Goal: Check status: Check status

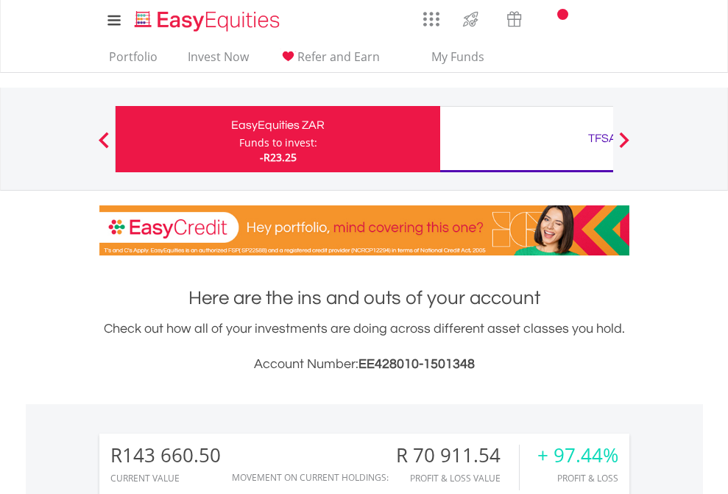
scroll to position [141, 231]
click at [239, 139] on div "Funds to invest:" at bounding box center [278, 142] width 78 height 15
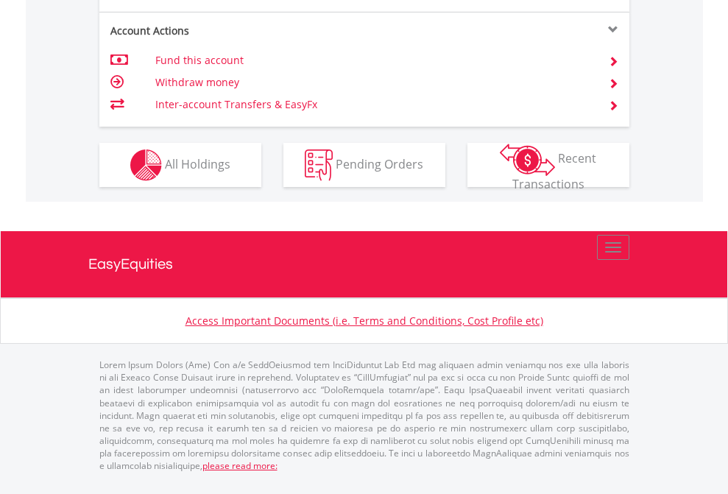
scroll to position [1382, 0]
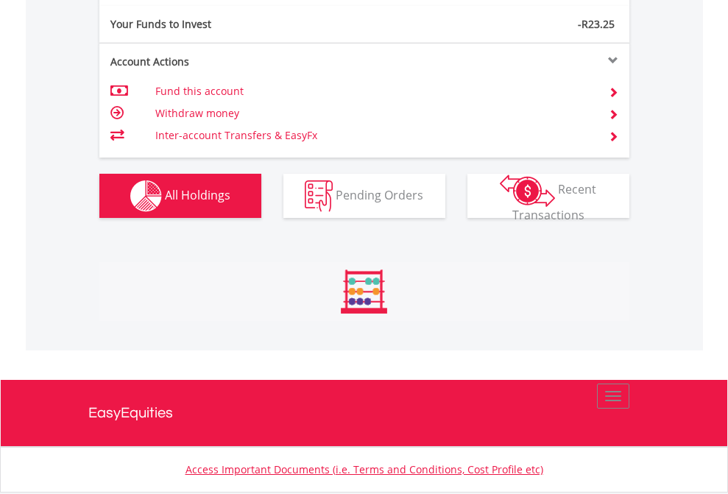
scroll to position [141, 231]
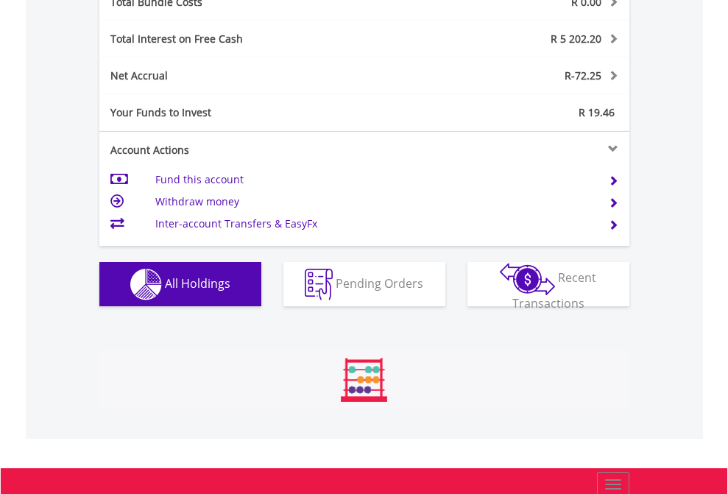
scroll to position [141, 231]
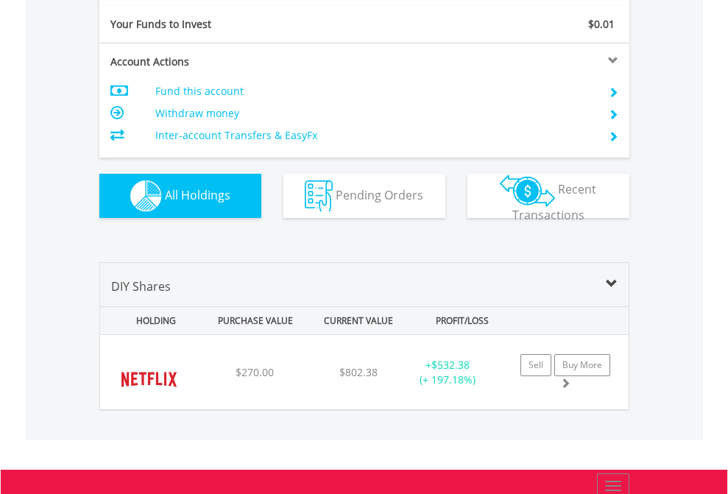
scroll to position [1638, 0]
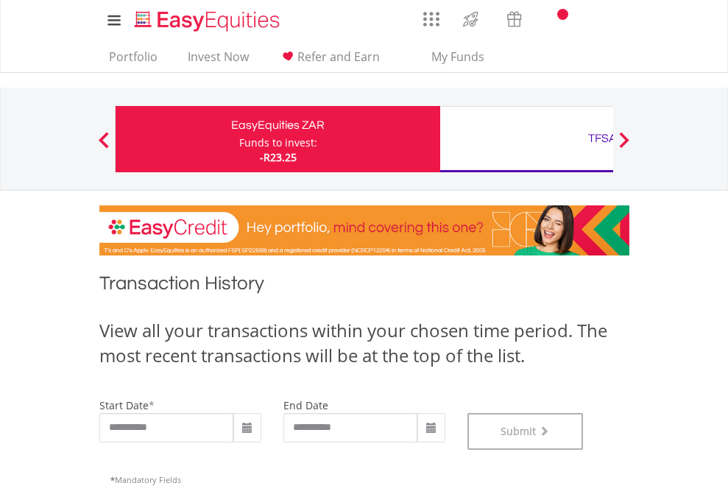
scroll to position [597, 0]
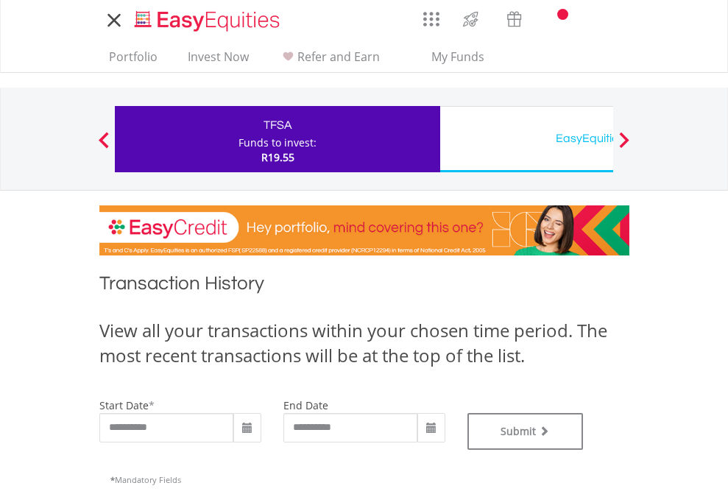
type input "**********"
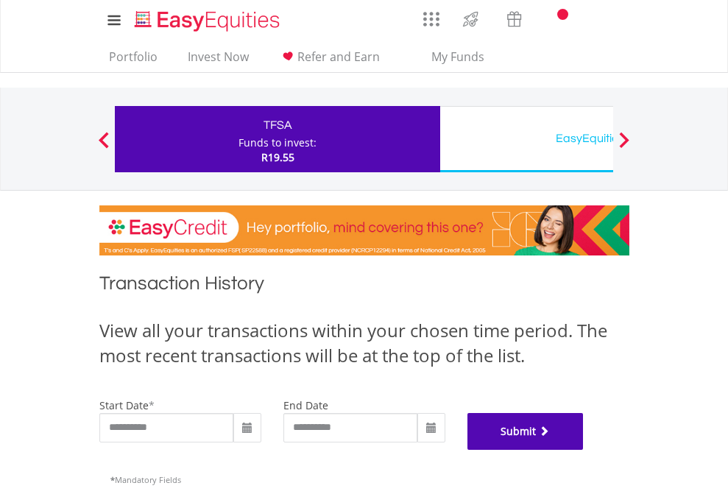
click at [584, 450] on button "Submit" at bounding box center [526, 431] width 116 height 37
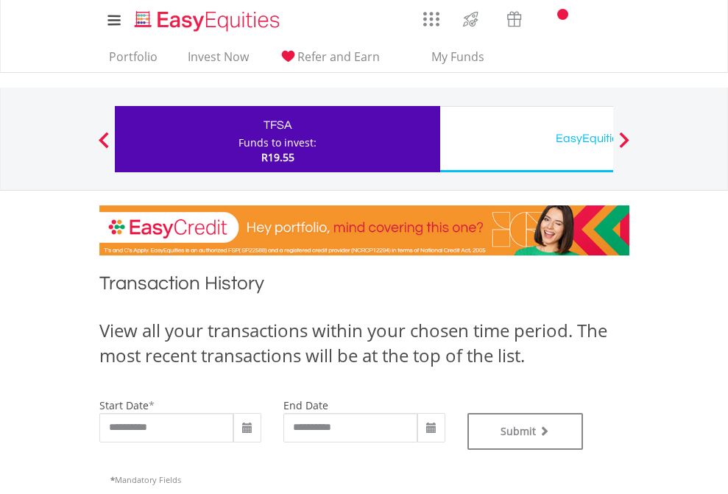
click at [527, 139] on div "EasyEquities USD" at bounding box center [602, 138] width 307 height 21
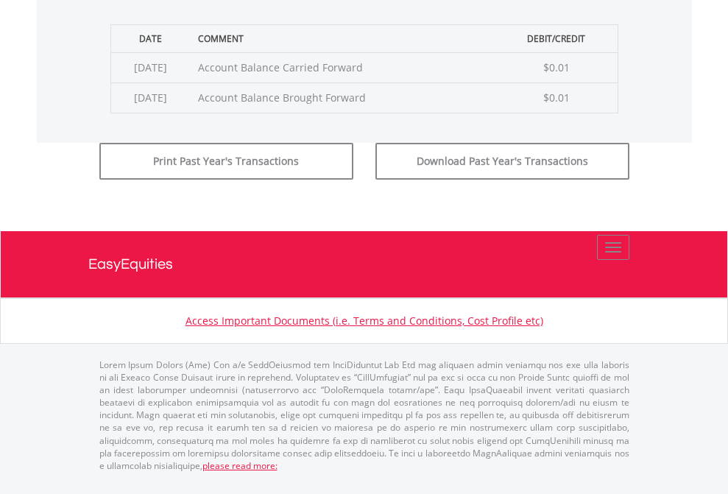
scroll to position [597, 0]
